Goal: Browse casually

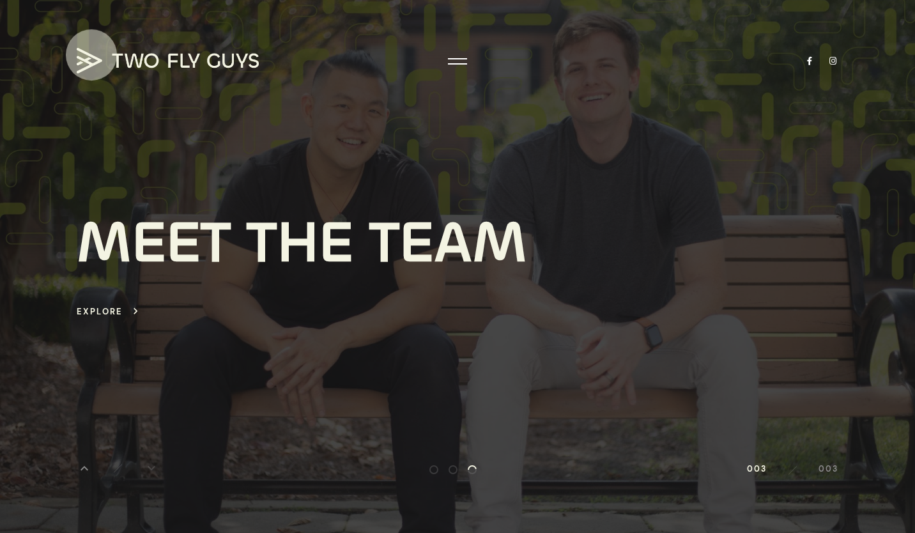
click at [91, 55] on img at bounding box center [168, 61] width 182 height 26
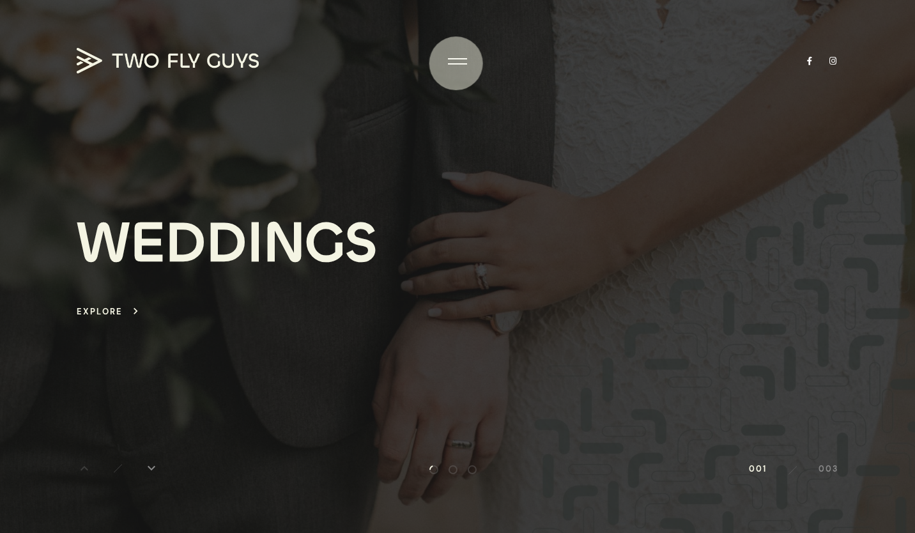
click at [456, 63] on div at bounding box center [457, 63] width 19 height 1
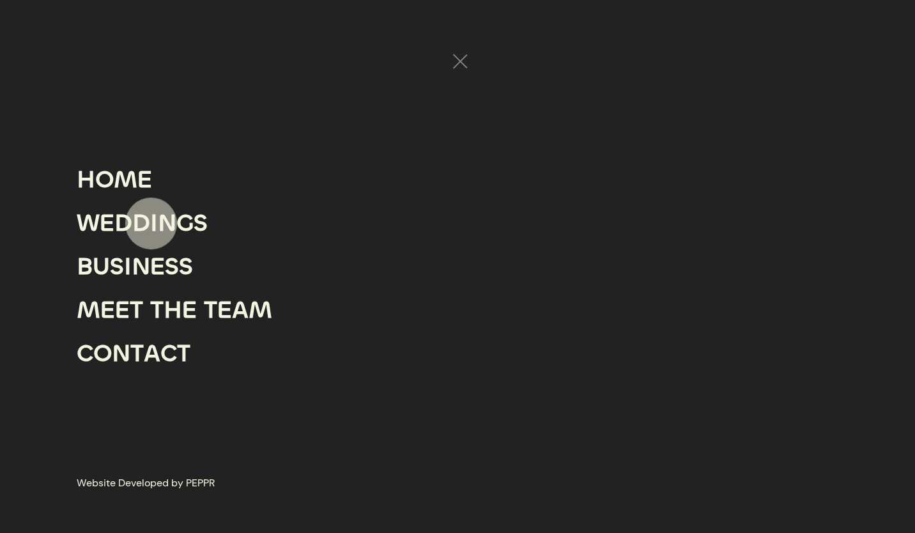
click at [151, 224] on div "I" at bounding box center [154, 222] width 8 height 43
